Goal: Download file/media

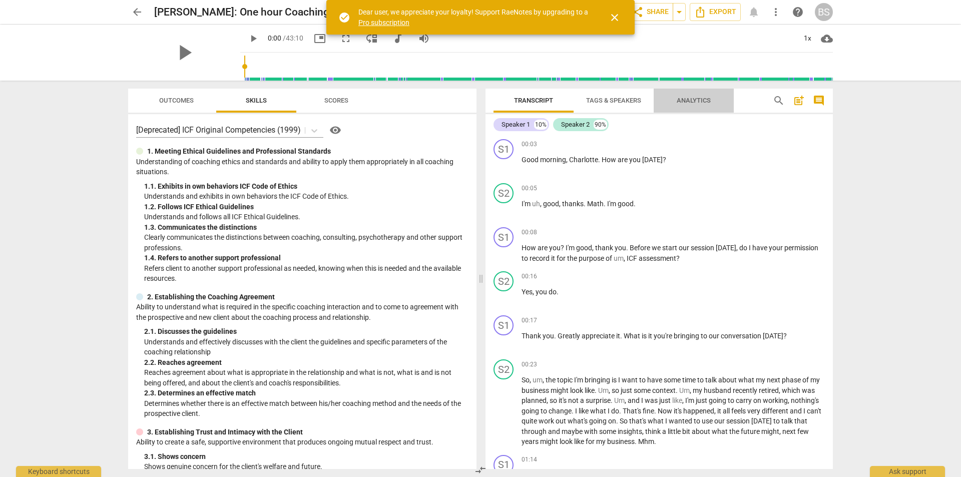
click at [691, 97] on span "Analytics" at bounding box center [693, 101] width 34 height 8
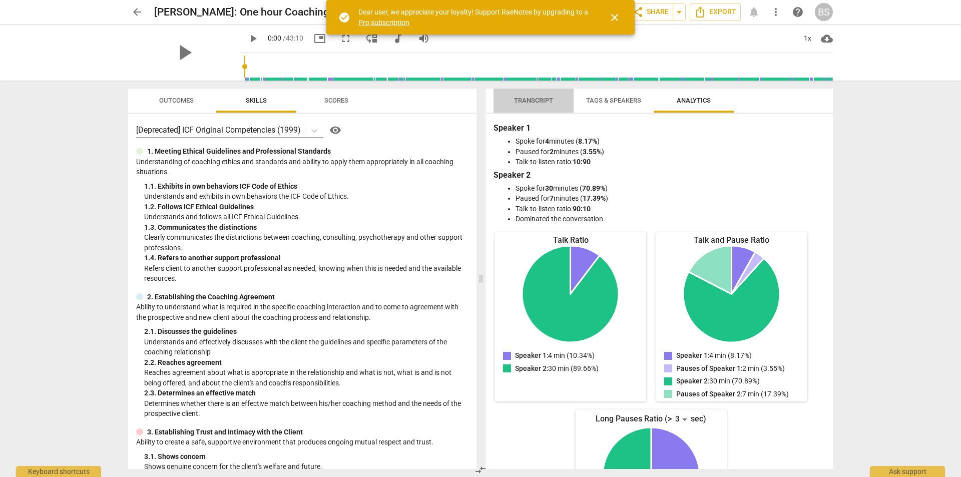
click at [522, 96] on span "Transcript" at bounding box center [533, 101] width 63 height 14
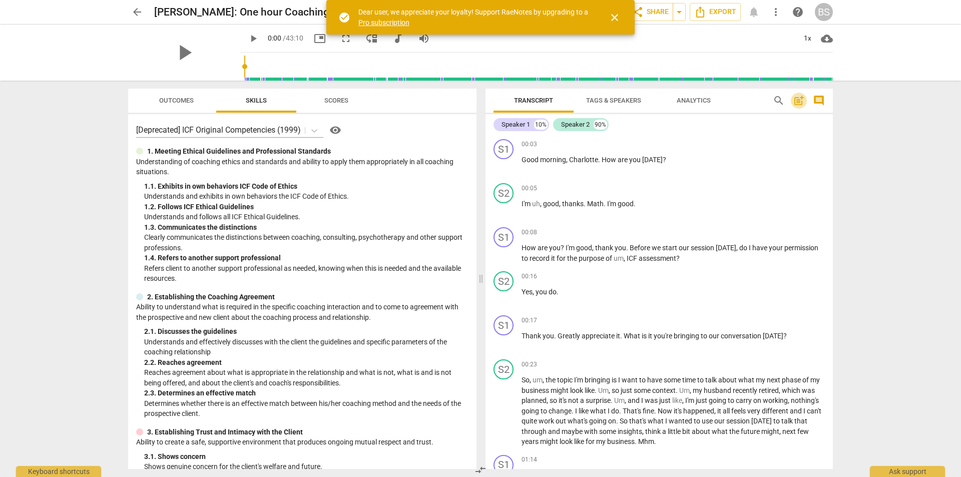
click at [797, 98] on span "post_add" at bounding box center [799, 101] width 12 height 12
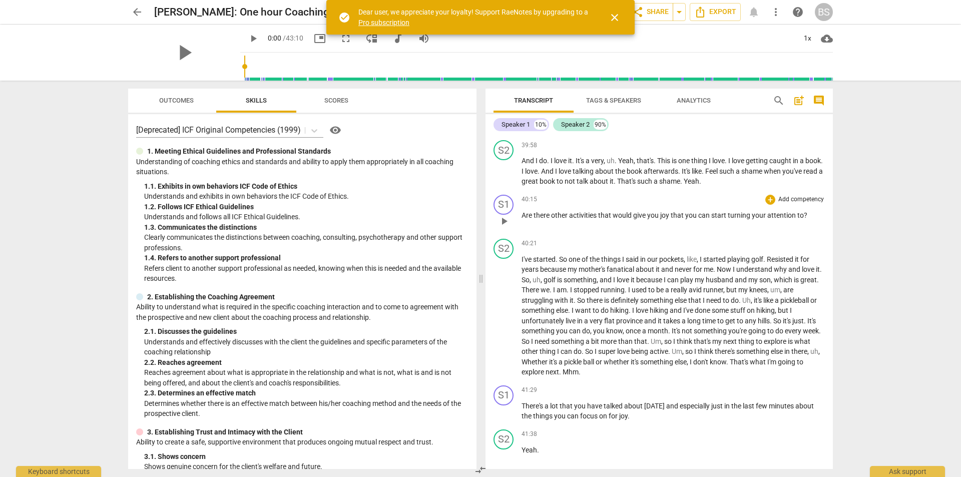
scroll to position [6525, 0]
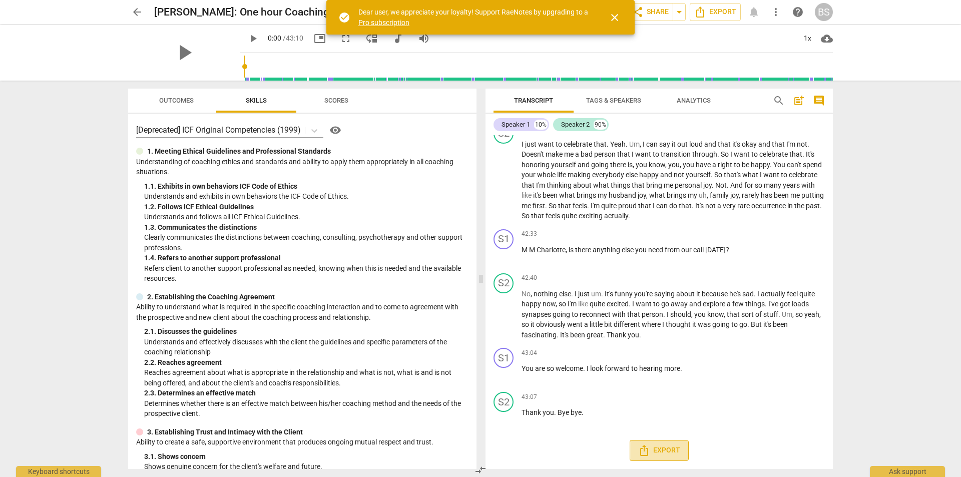
click at [665, 447] on span "Export" at bounding box center [659, 450] width 42 height 12
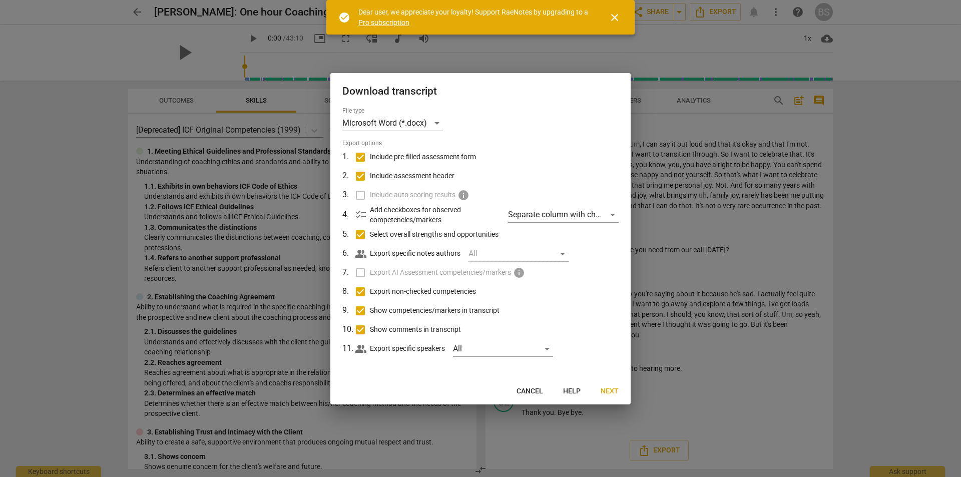
click at [361, 157] on input "Include pre-filled assessment form" at bounding box center [360, 157] width 19 height 19
checkbox input "false"
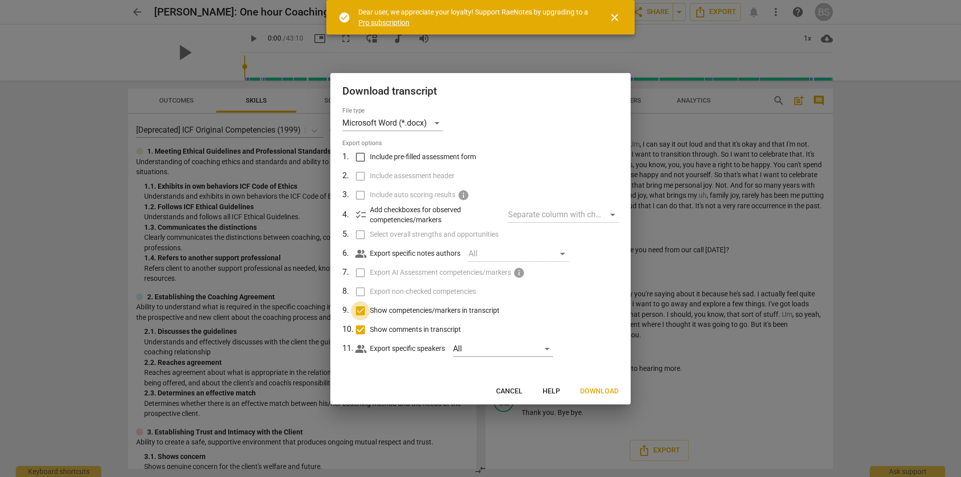
click at [361, 307] on input "Show competencies/markers in transcript" at bounding box center [360, 310] width 19 height 19
checkbox input "false"
click at [359, 324] on input "Show comments in transcript" at bounding box center [360, 329] width 19 height 19
checkbox input "false"
click at [601, 388] on span "Download" at bounding box center [599, 391] width 39 height 10
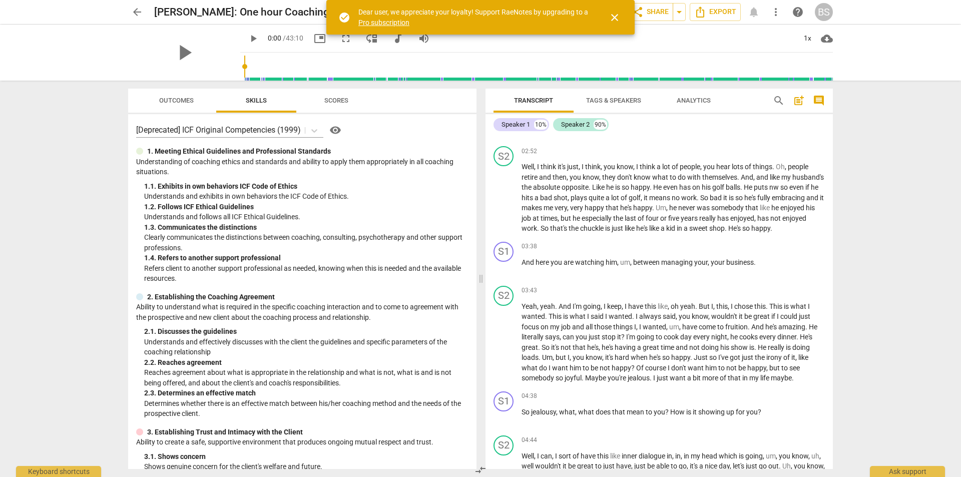
scroll to position [0, 0]
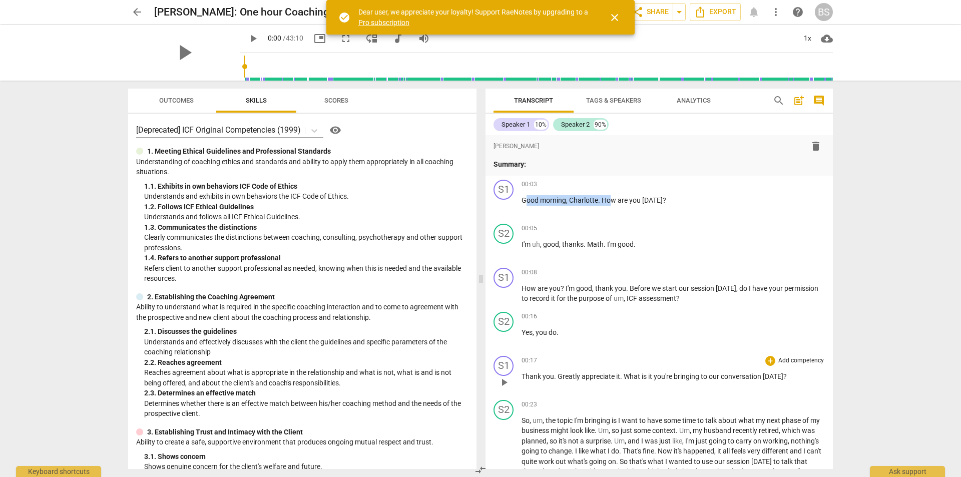
drag, startPoint x: 524, startPoint y: 202, endPoint x: 598, endPoint y: 359, distance: 173.2
click at [608, 374] on div "format_bold format_list_bulleted [PERSON_NAME] delete Summary: S1 play_arrow pa…" at bounding box center [658, 302] width 347 height 334
click at [682, 225] on div "00:05 + Add competency keyboard_arrow_right" at bounding box center [672, 229] width 303 height 10
drag, startPoint x: 522, startPoint y: 200, endPoint x: 486, endPoint y: 112, distance: 95.0
click at [486, 112] on div "Transcript Tags & Speakers Analytics search post_add comment Speaker 1 10% Spea…" at bounding box center [658, 279] width 347 height 380
